Goal: Check status: Check status

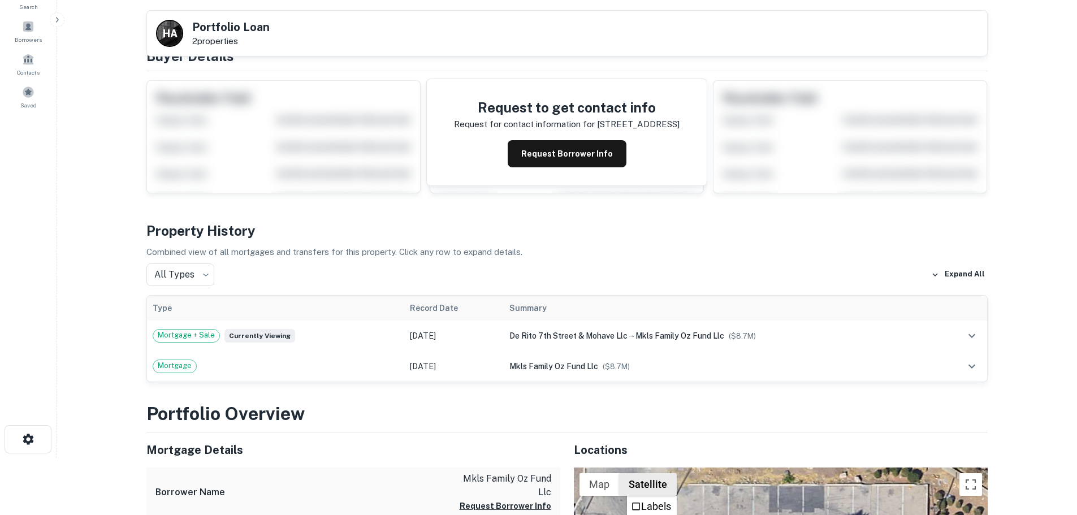
scroll to position [170, 0]
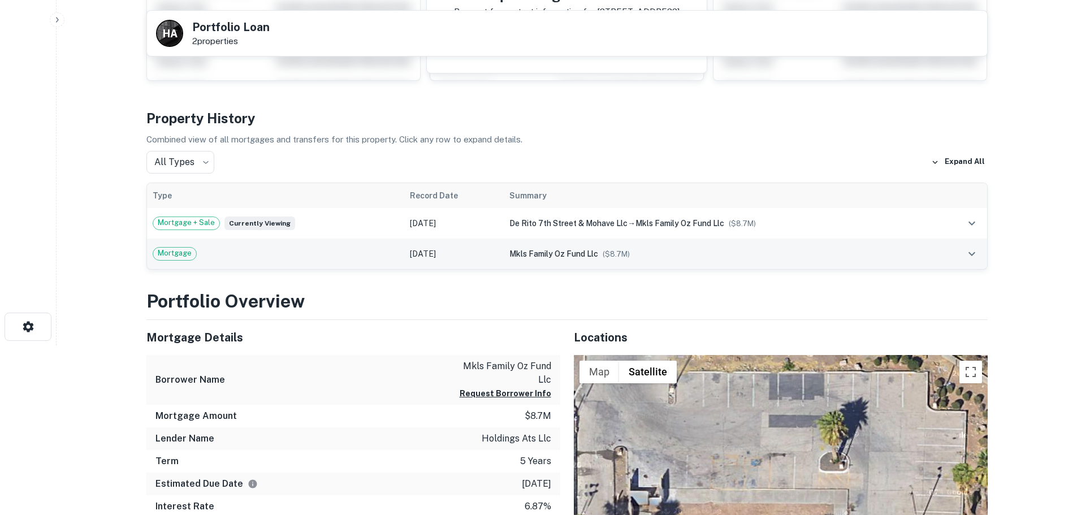
click at [970, 254] on icon "expand row" at bounding box center [972, 254] width 14 height 14
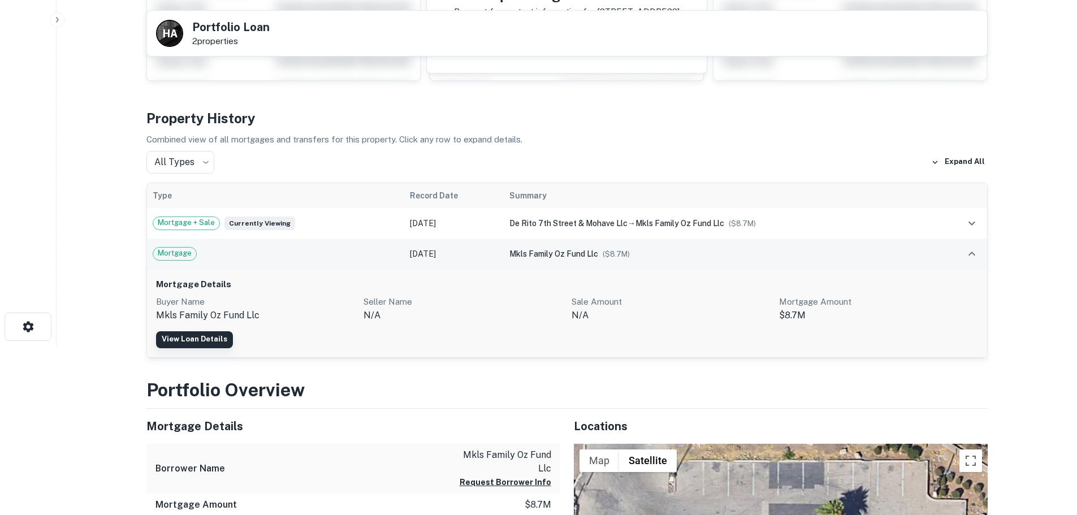
click at [200, 342] on link "View Loan Details" at bounding box center [194, 339] width 77 height 17
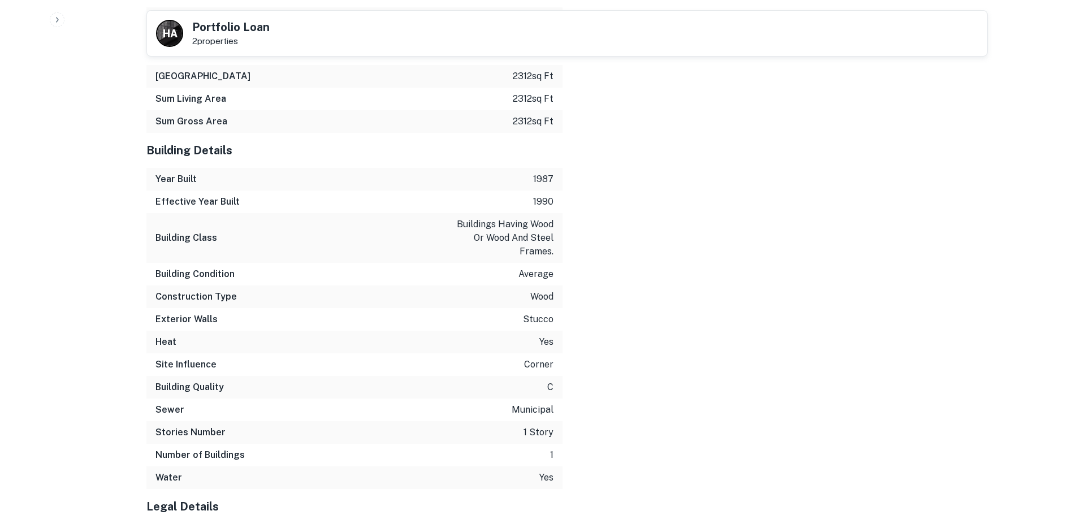
scroll to position [1410, 0]
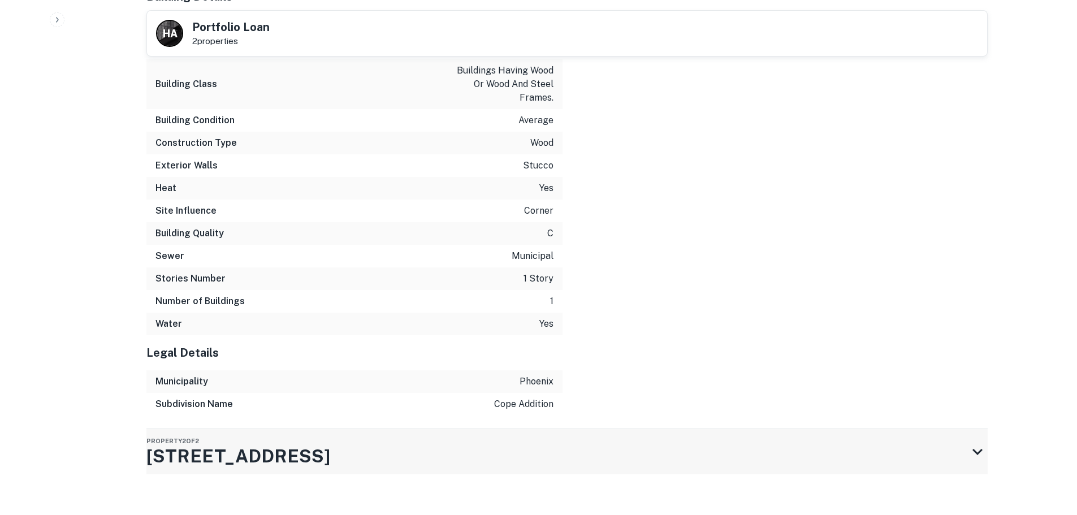
click at [542, 442] on div "Property 2 of 2 1802 S 7th St" at bounding box center [556, 451] width 821 height 45
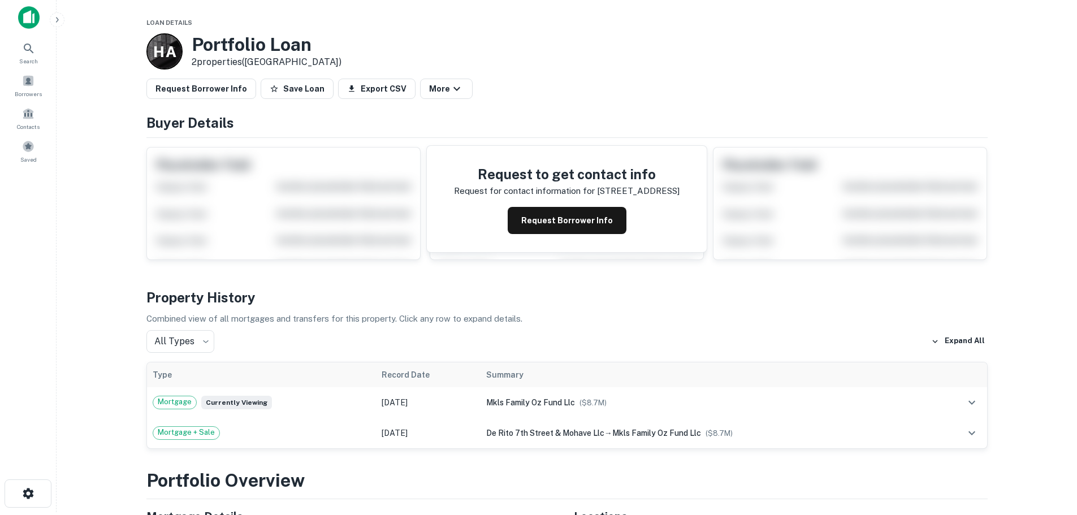
scroll to position [0, 0]
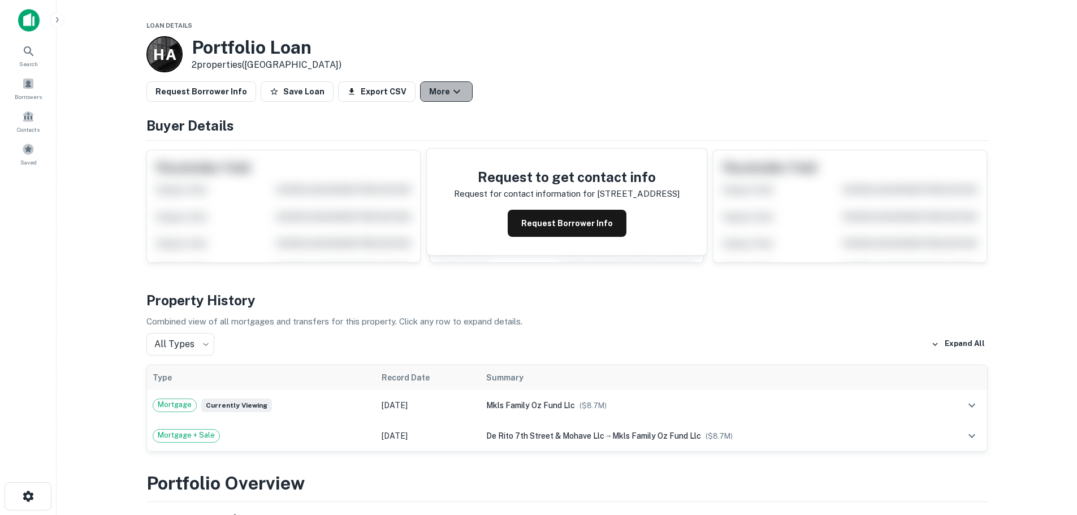
click at [450, 93] on icon "button" at bounding box center [457, 92] width 14 height 14
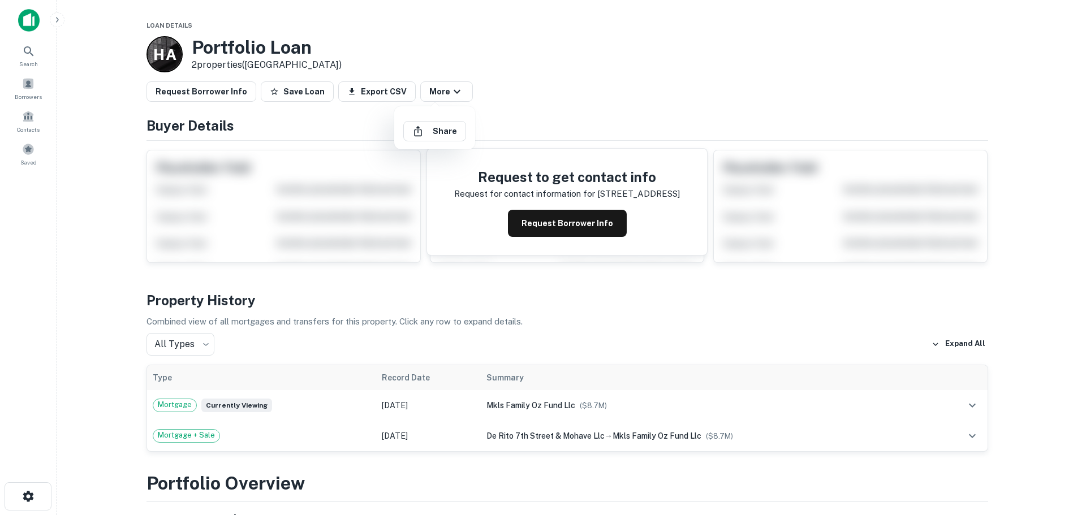
click at [529, 81] on div at bounding box center [543, 257] width 1086 height 515
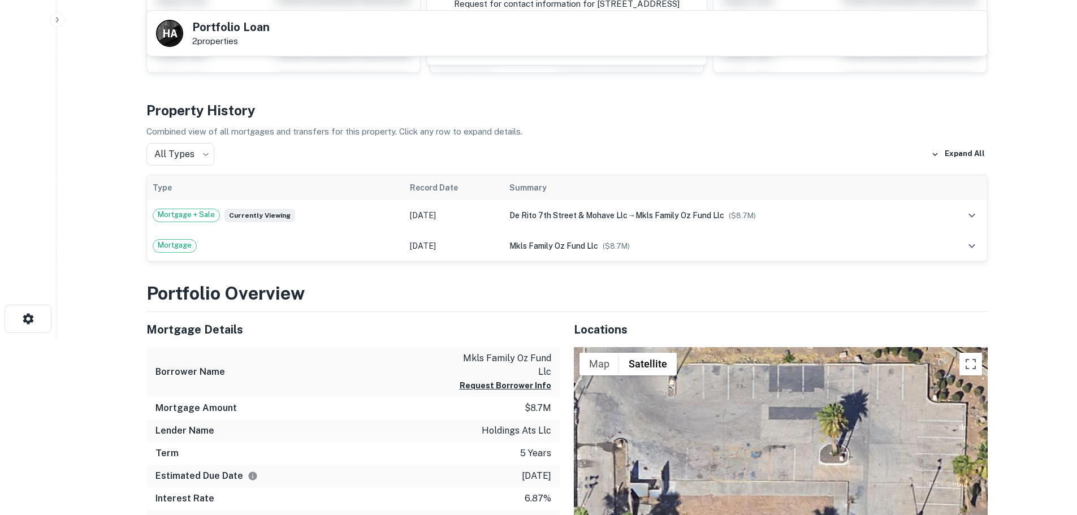
scroll to position [57, 0]
